Goal: Navigation & Orientation: Find specific page/section

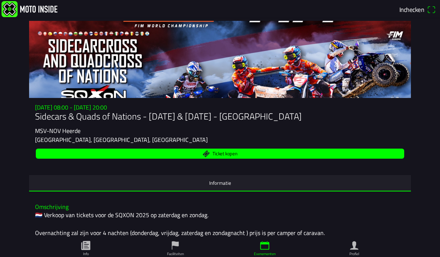
click at [13, 158] on main "[DATE] 08:00 - [DATE] 20:00 Sidecars & Quads of Nations - [DATE] & [DATE] - Hee…" at bounding box center [220, 140] width 440 height 238
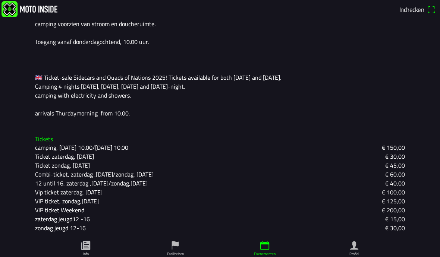
scroll to position [245, 0]
click at [82, 241] on icon "paper" at bounding box center [85, 245] width 9 height 9
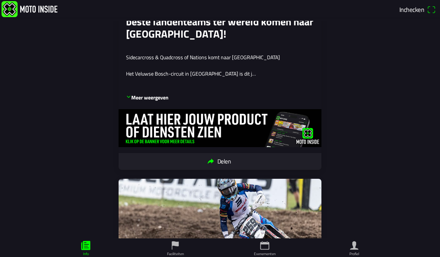
scroll to position [193, 0]
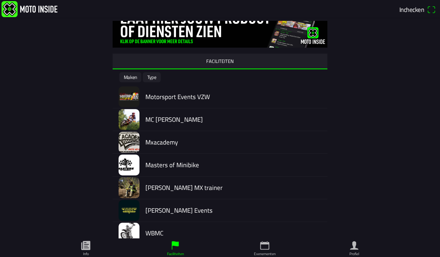
scroll to position [14, 0]
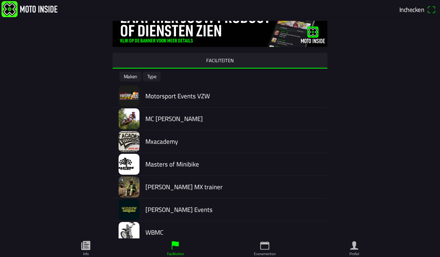
click at [267, 240] on icon "calendar" at bounding box center [264, 245] width 11 height 11
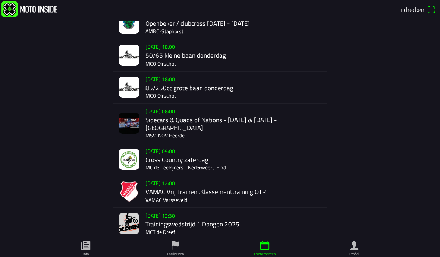
scroll to position [76, 0]
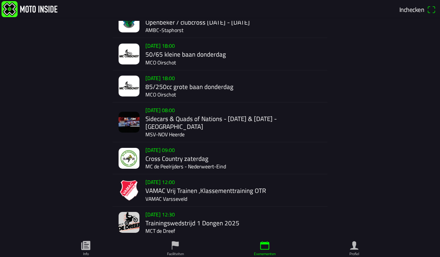
click at [133, 120] on img at bounding box center [128, 122] width 21 height 21
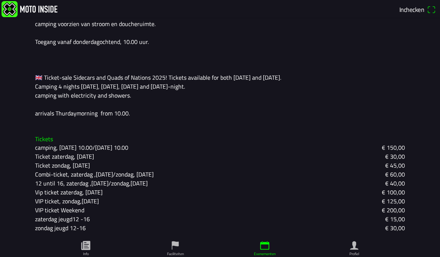
scroll to position [245, 0]
click at [169, 238] on link "Faciliteiten" at bounding box center [174, 247] width 89 height 19
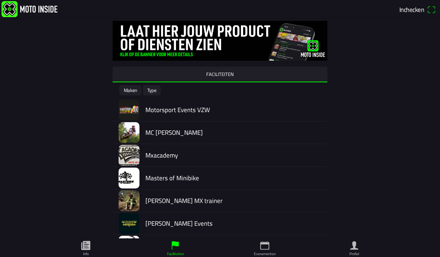
click at [263, 240] on icon "calendar" at bounding box center [264, 245] width 11 height 11
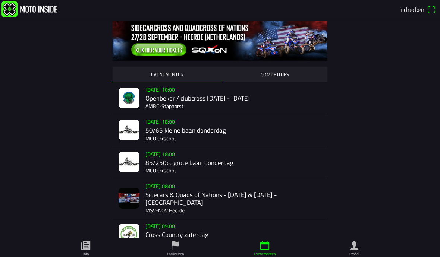
click at [85, 240] on icon "paper" at bounding box center [85, 245] width 11 height 11
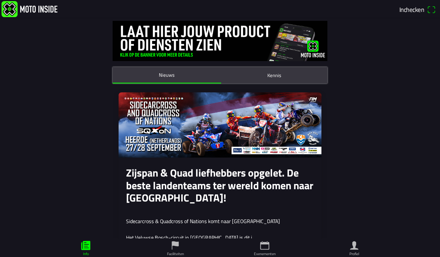
click at [155, 123] on img at bounding box center [219, 124] width 203 height 65
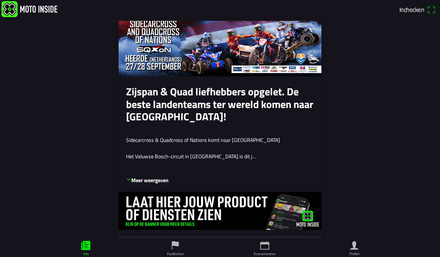
scroll to position [113, 0]
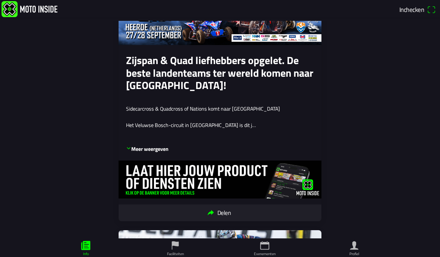
click at [146, 109] on p "Sidecarcross & Quadcross of Nations komt naar [GEOGRAPHIC_DATA]" at bounding box center [220, 108] width 188 height 7
click at [137, 105] on p "Sidecarcross & Quadcross of Nations komt naar [GEOGRAPHIC_DATA]" at bounding box center [220, 108] width 188 height 7
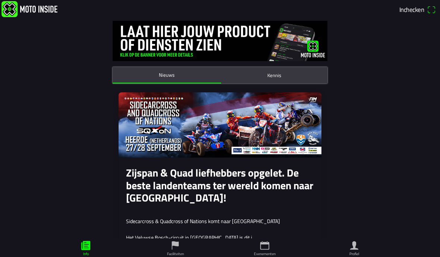
scroll to position [0, 0]
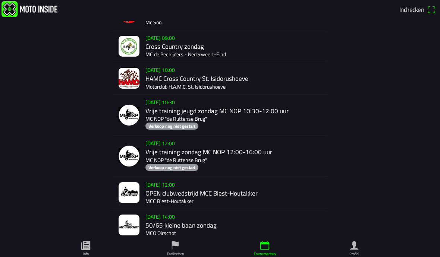
scroll to position [456, 0]
